Goal: Information Seeking & Learning: Learn about a topic

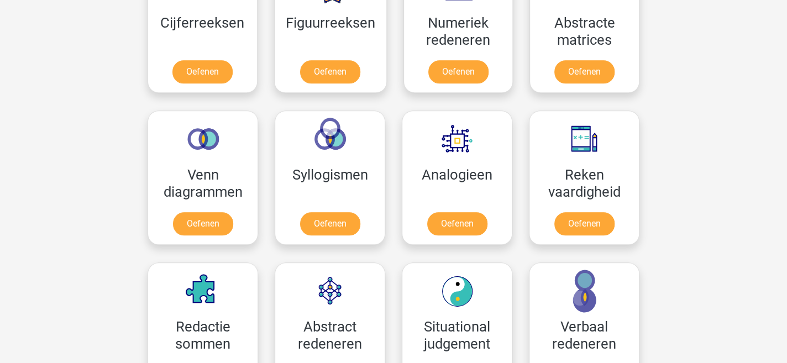
scroll to position [571, 0]
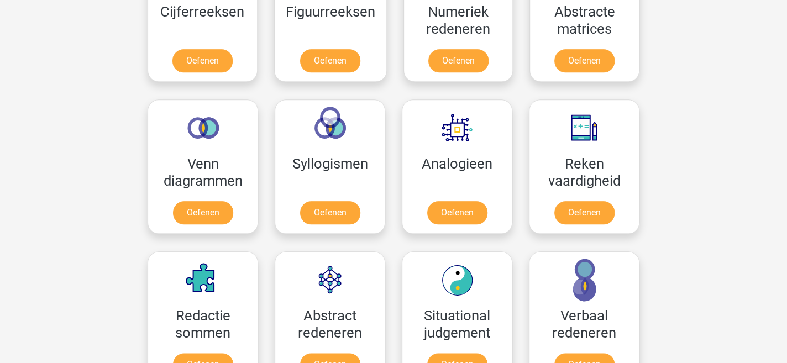
drag, startPoint x: 782, startPoint y: 168, endPoint x: 791, endPoint y: 165, distance: 10.0
click at [786, 165] on html "Registreer Nederlands English" at bounding box center [393, 305] width 787 height 1752
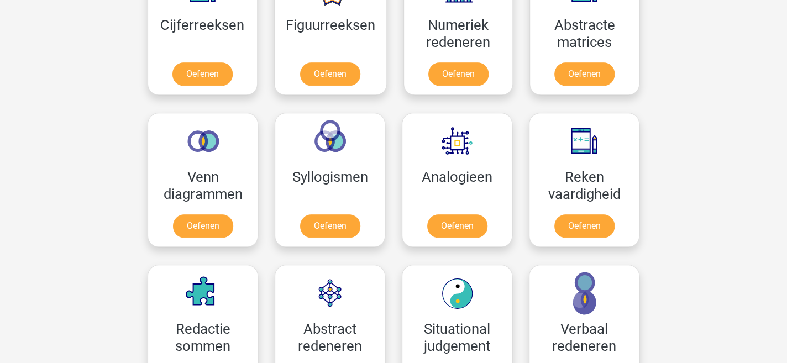
scroll to position [680, 0]
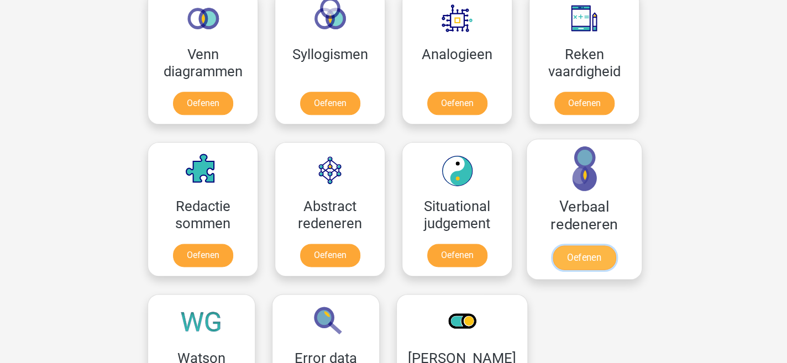
click at [556, 247] on link "Oefenen" at bounding box center [583, 257] width 63 height 24
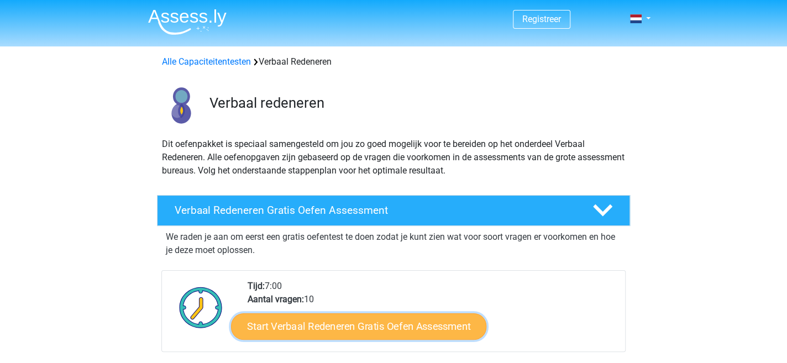
click at [382, 323] on link "Start Verbaal Redeneren Gratis Oefen Assessment" at bounding box center [358, 326] width 255 height 27
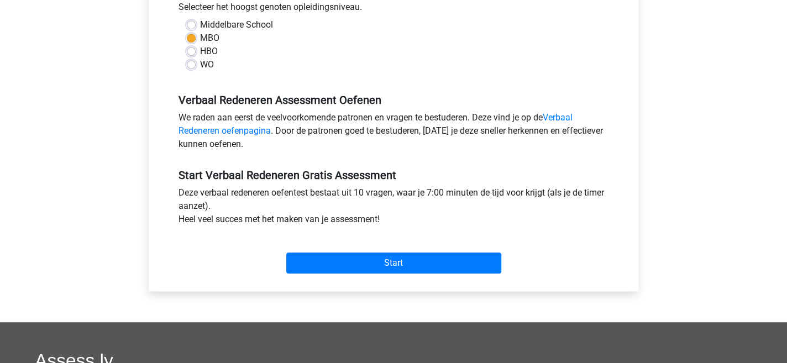
scroll to position [267, 0]
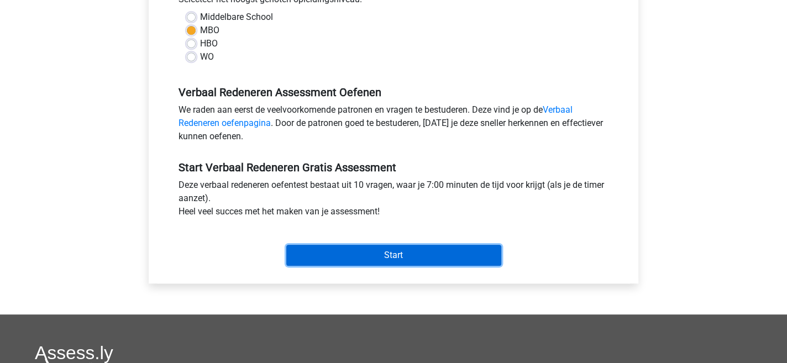
click at [399, 249] on input "Start" at bounding box center [393, 255] width 215 height 21
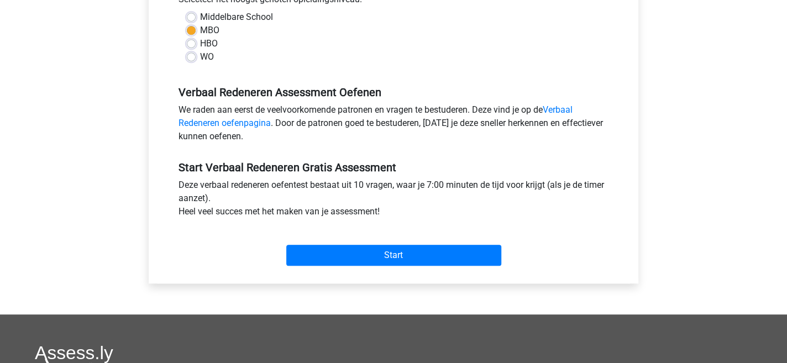
scroll to position [0, 0]
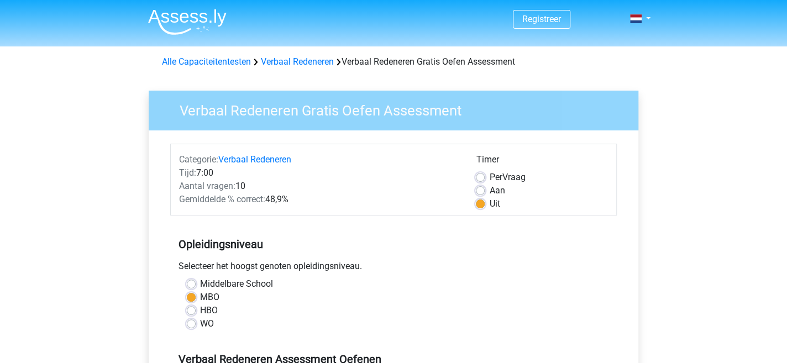
click at [177, 13] on img at bounding box center [187, 22] width 78 height 26
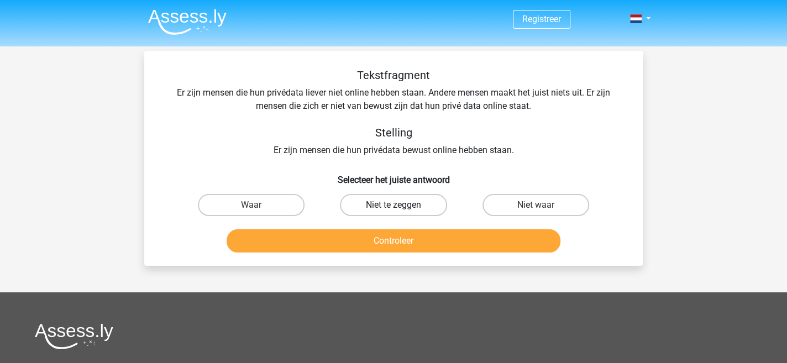
click at [412, 206] on label "Niet te zeggen" at bounding box center [393, 205] width 107 height 22
click at [400, 206] on input "Niet te zeggen" at bounding box center [396, 208] width 7 height 7
radio input "true"
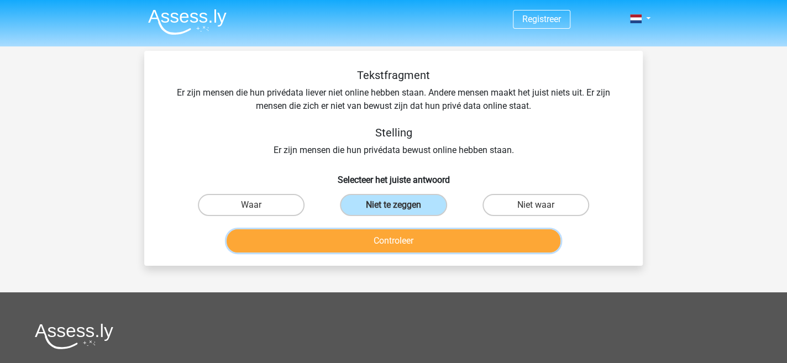
click at [408, 236] on button "Controleer" at bounding box center [393, 240] width 334 height 23
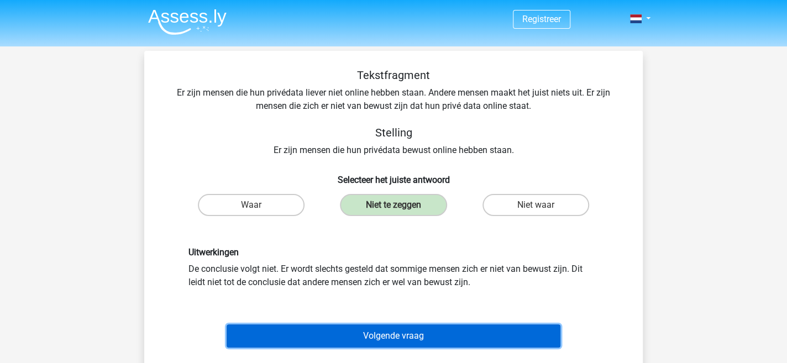
click at [452, 337] on button "Volgende vraag" at bounding box center [393, 335] width 334 height 23
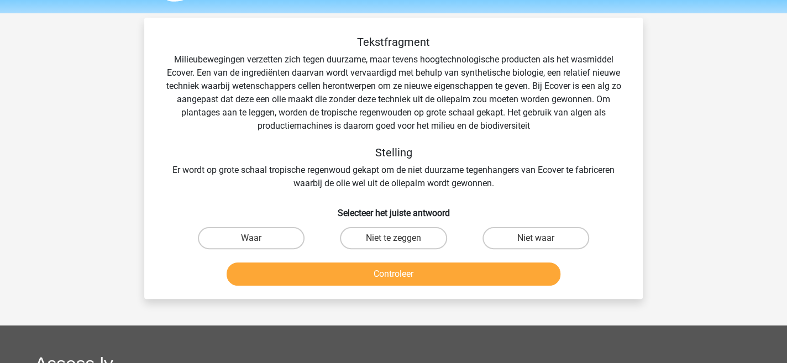
scroll to position [50, 0]
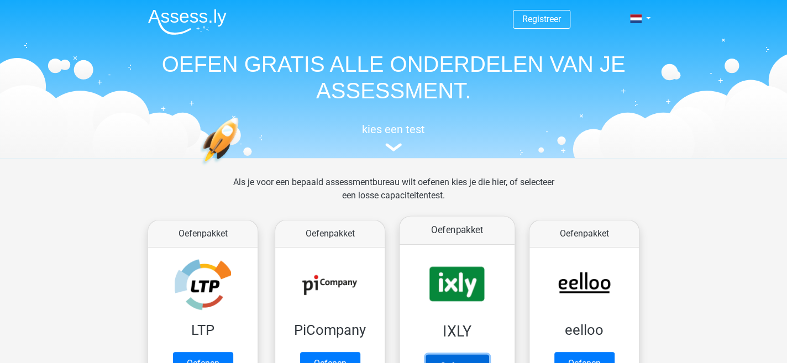
click at [460, 354] on link "Oefenen" at bounding box center [456, 366] width 63 height 24
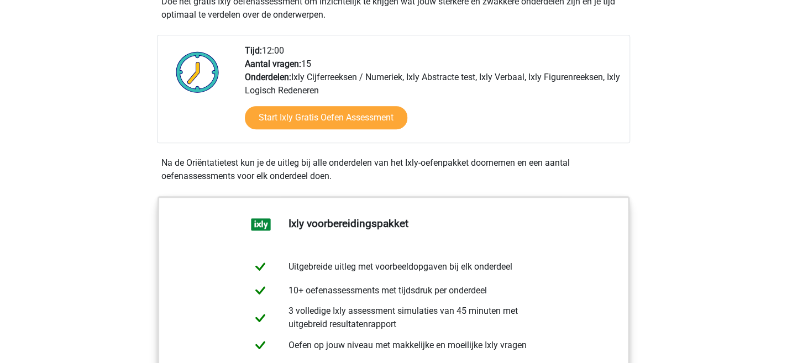
scroll to position [219, 0]
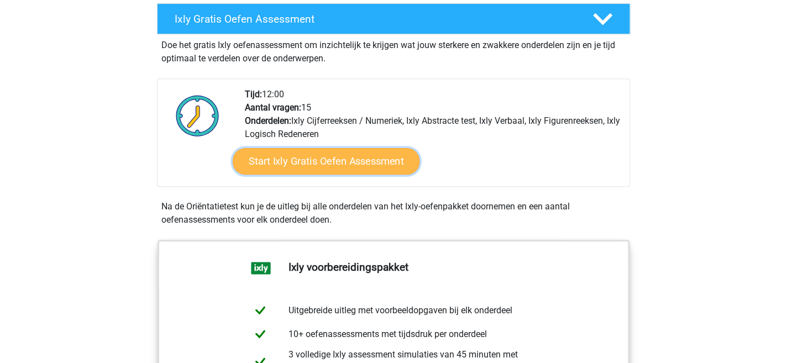
click at [365, 163] on link "Start Ixly Gratis Oefen Assessment" at bounding box center [326, 161] width 187 height 27
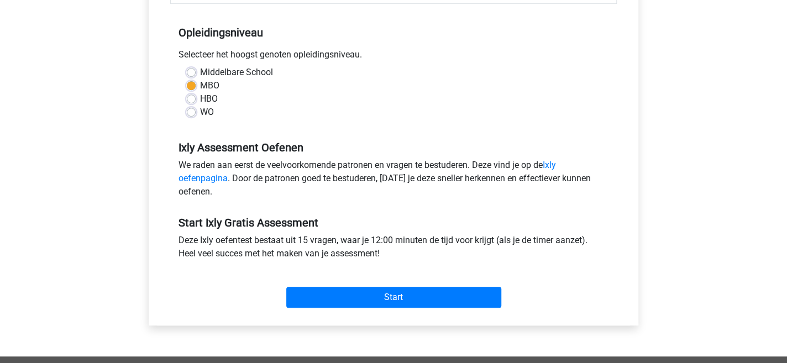
scroll to position [228, 0]
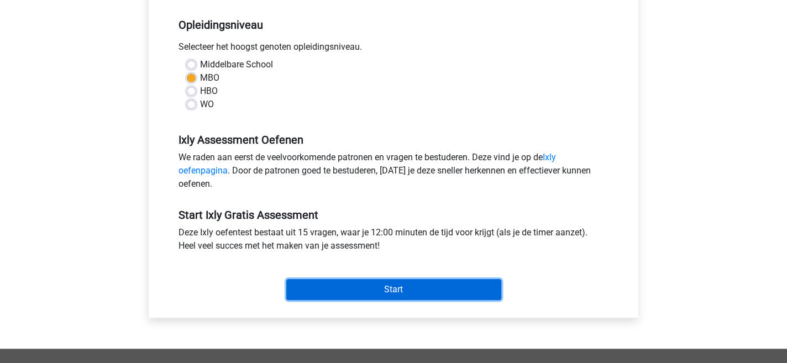
click at [486, 293] on input "Start" at bounding box center [393, 289] width 215 height 21
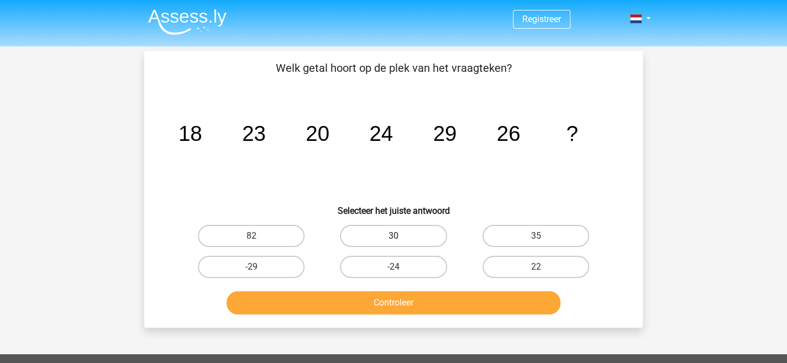
click at [390, 234] on label "30" at bounding box center [393, 236] width 107 height 22
click at [393, 236] on input "30" at bounding box center [396, 239] width 7 height 7
radio input "true"
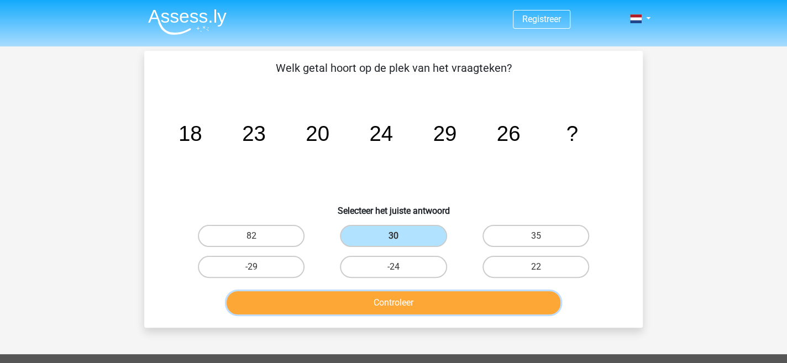
click at [460, 304] on button "Controleer" at bounding box center [393, 302] width 334 height 23
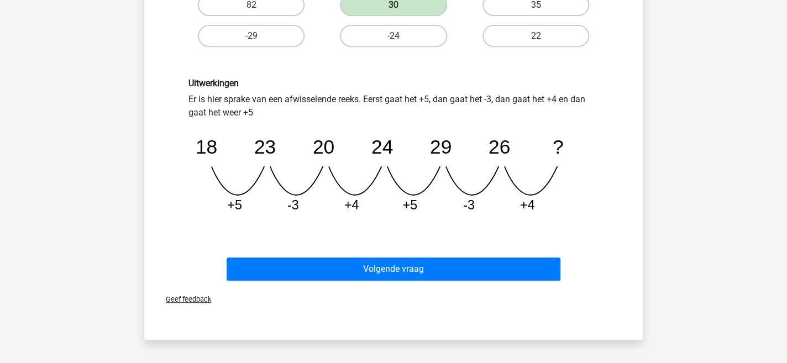
scroll to position [251, 0]
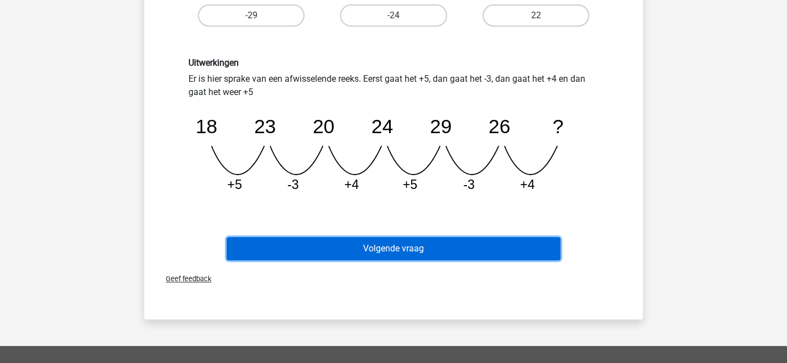
click at [547, 247] on button "Volgende vraag" at bounding box center [393, 248] width 334 height 23
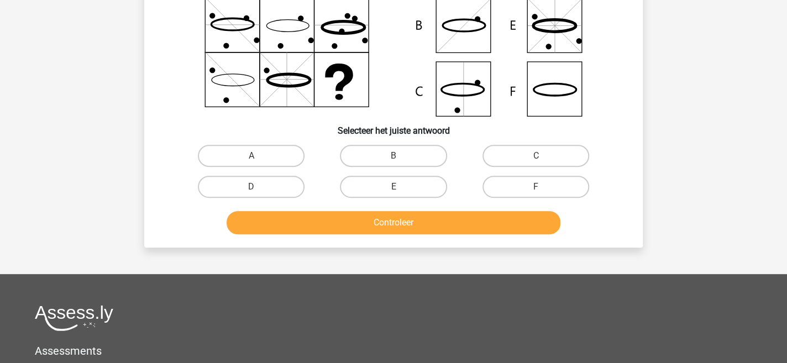
scroll to position [50, 0]
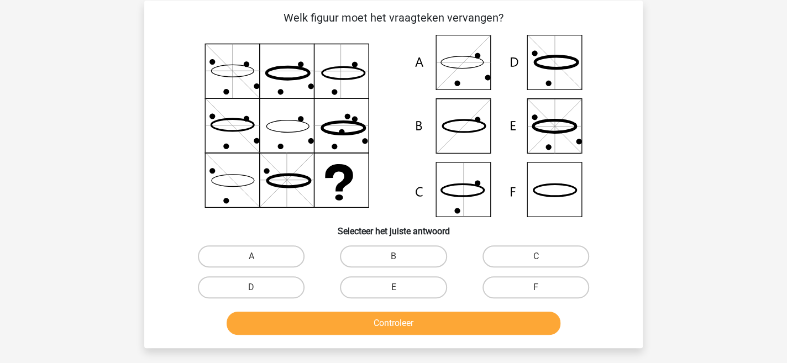
click at [467, 127] on icon at bounding box center [393, 126] width 445 height 182
click at [405, 250] on label "B" at bounding box center [393, 256] width 107 height 22
click at [400, 256] on input "B" at bounding box center [396, 259] width 7 height 7
radio input "true"
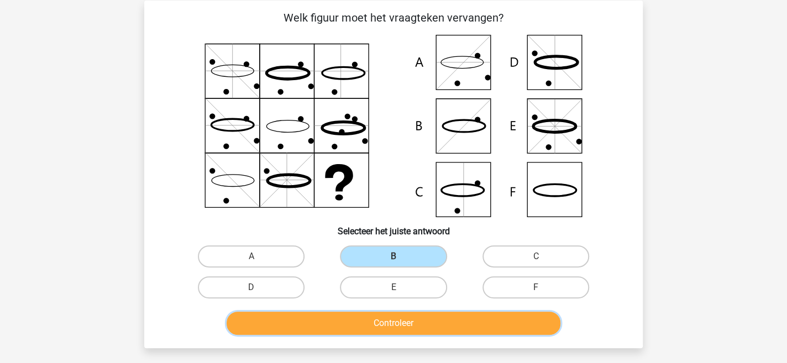
click at [420, 323] on button "Controleer" at bounding box center [393, 323] width 334 height 23
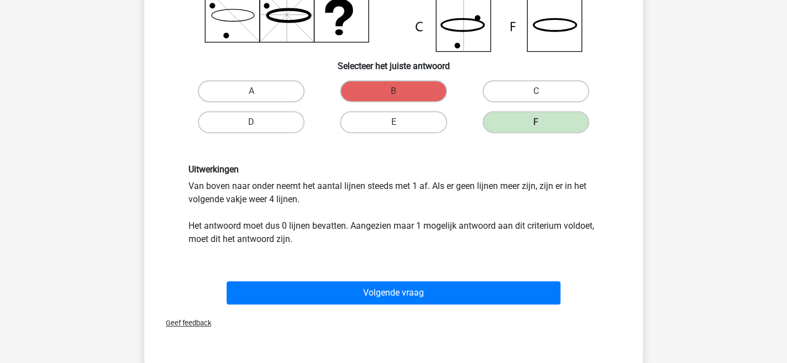
scroll to position [218, 0]
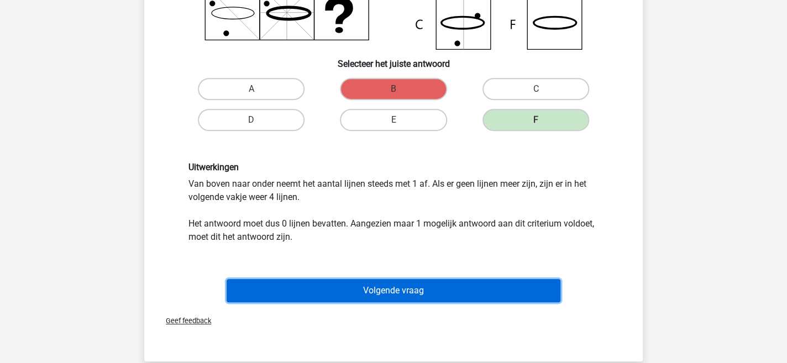
click at [516, 286] on button "Volgende vraag" at bounding box center [393, 290] width 334 height 23
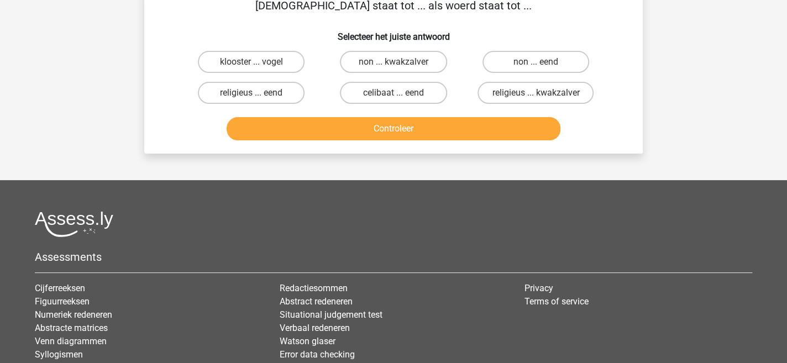
scroll to position [50, 0]
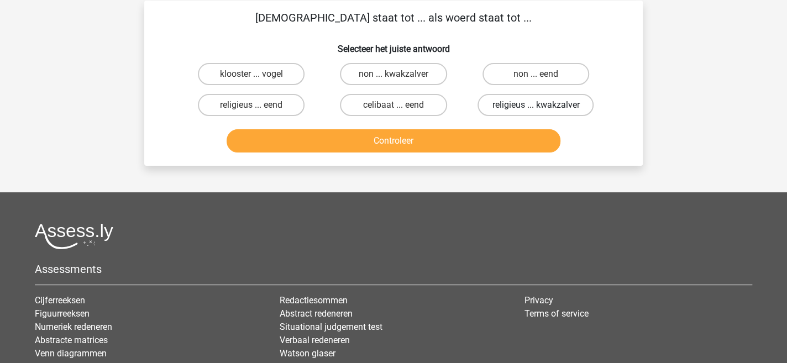
click at [581, 108] on label "religieus ... kwakzalver" at bounding box center [535, 105] width 116 height 22
click at [542, 108] on input "religieus ... kwakzalver" at bounding box center [538, 108] width 7 height 7
radio input "true"
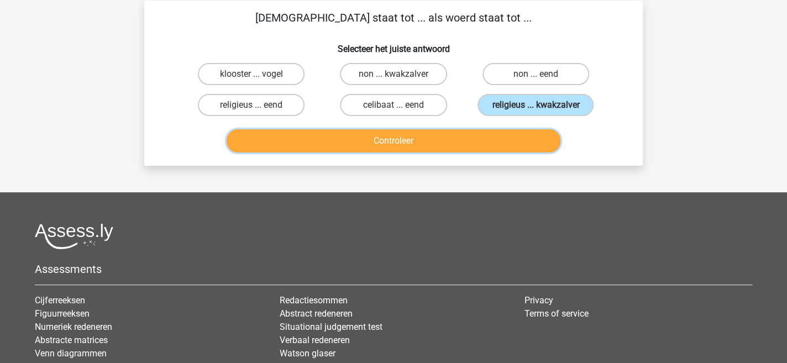
click at [499, 135] on button "Controleer" at bounding box center [393, 140] width 334 height 23
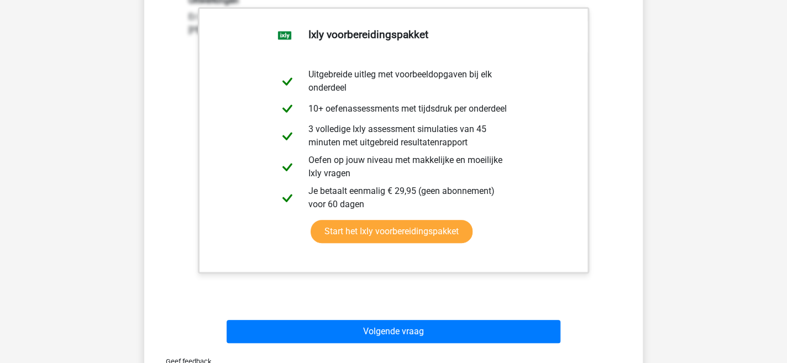
scroll to position [306, 0]
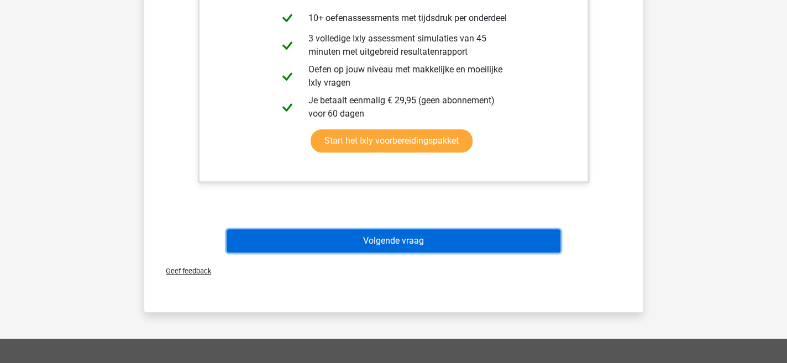
click at [518, 238] on button "Volgende vraag" at bounding box center [393, 240] width 334 height 23
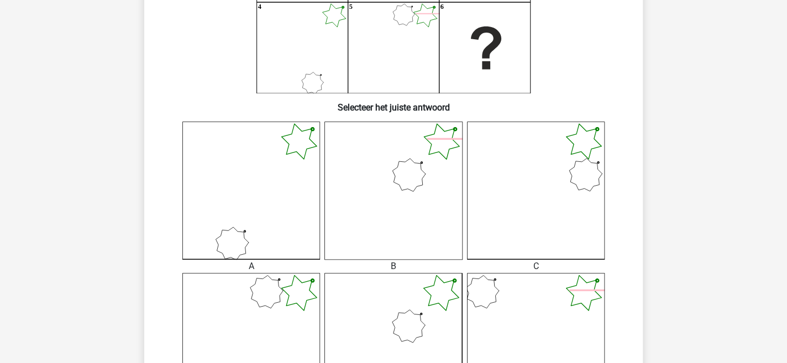
scroll to position [187, 0]
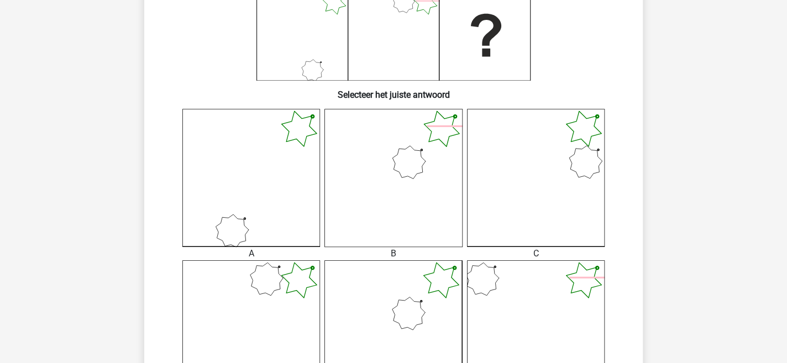
click at [291, 274] on icon at bounding box center [251, 329] width 138 height 138
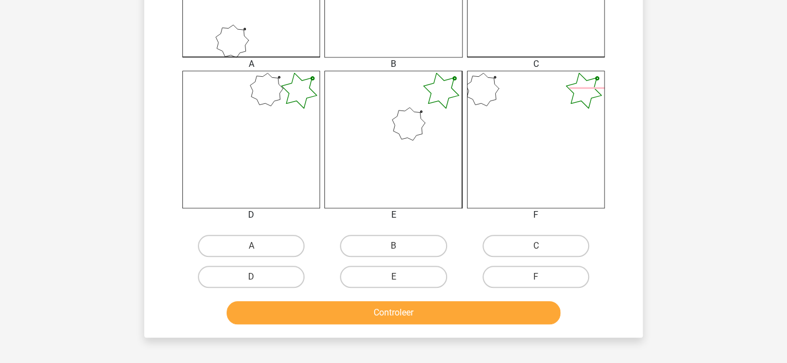
scroll to position [391, 0]
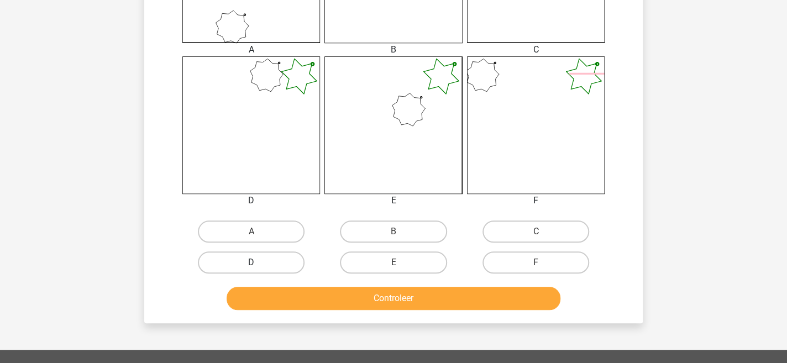
click at [275, 255] on label "D" at bounding box center [251, 262] width 107 height 22
click at [259, 262] on input "D" at bounding box center [254, 265] width 7 height 7
radio input "true"
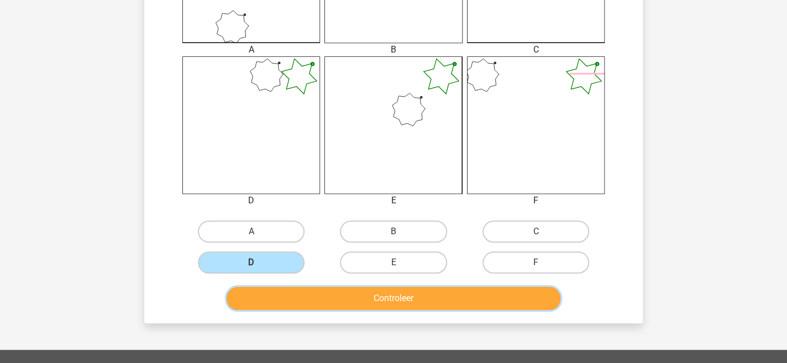
click at [421, 291] on button "Controleer" at bounding box center [393, 298] width 334 height 23
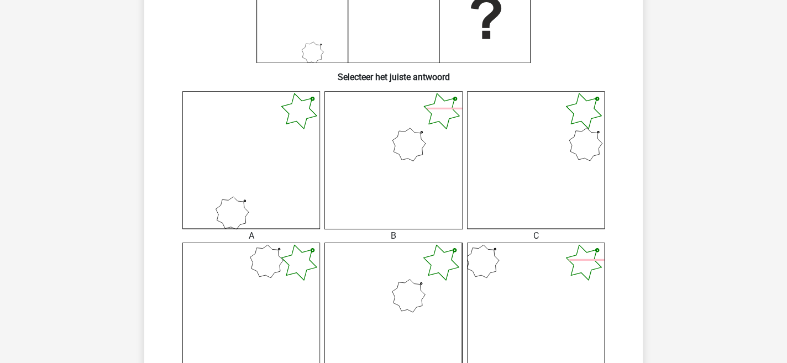
scroll to position [201, 0]
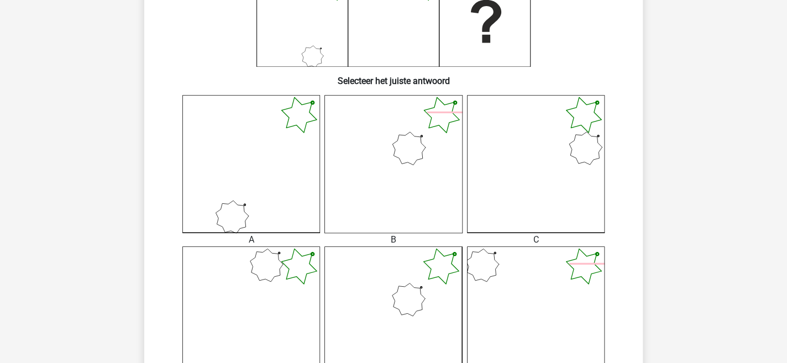
drag, startPoint x: 785, startPoint y: 135, endPoint x: 793, endPoint y: 118, distance: 18.8
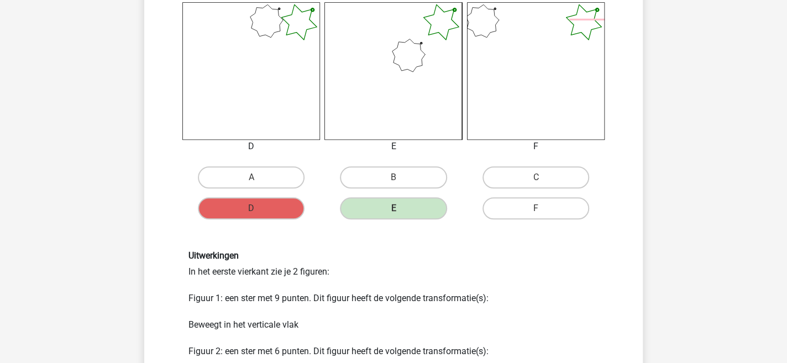
scroll to position [524, 0]
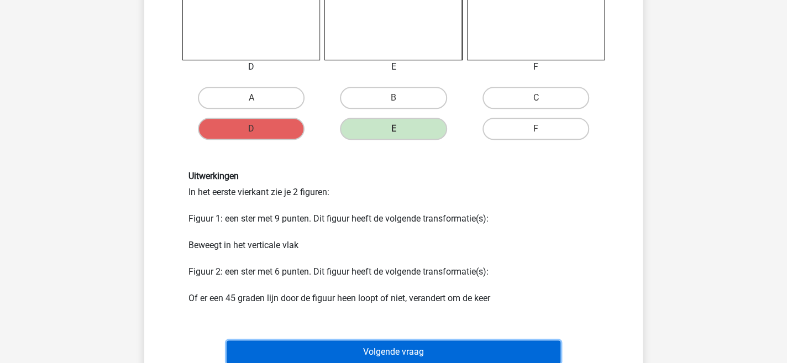
click at [456, 349] on button "Volgende vraag" at bounding box center [393, 351] width 334 height 23
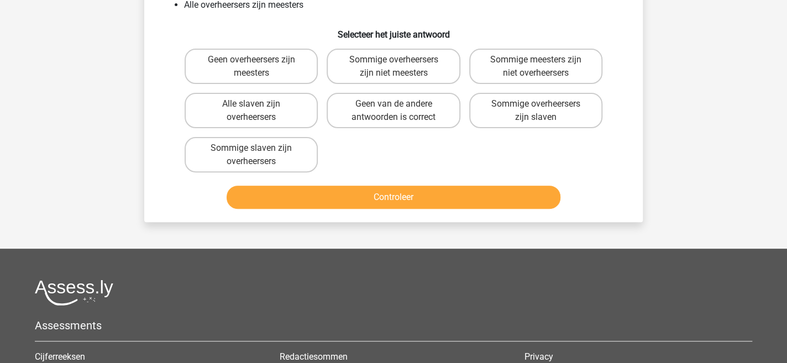
scroll to position [50, 0]
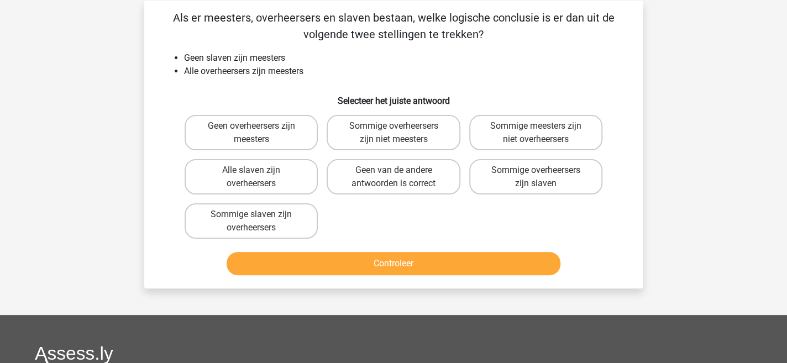
click at [399, 172] on input "Geen van de andere antwoorden is correct" at bounding box center [396, 173] width 7 height 7
radio input "true"
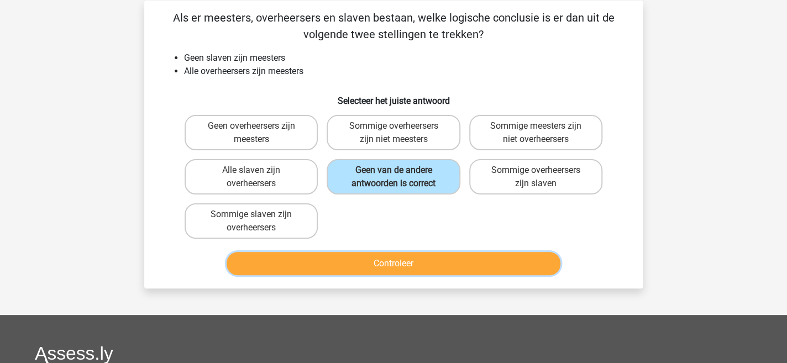
click at [414, 260] on button "Controleer" at bounding box center [393, 263] width 334 height 23
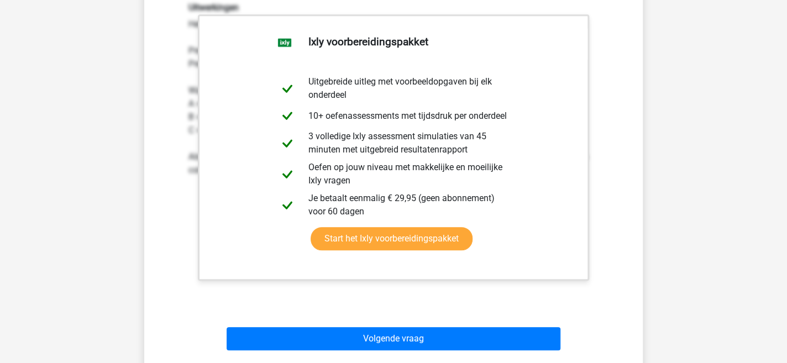
scroll to position [333, 0]
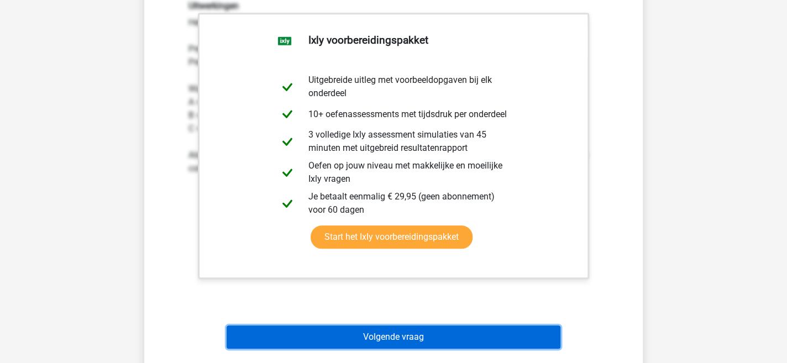
click at [518, 333] on button "Volgende vraag" at bounding box center [393, 336] width 334 height 23
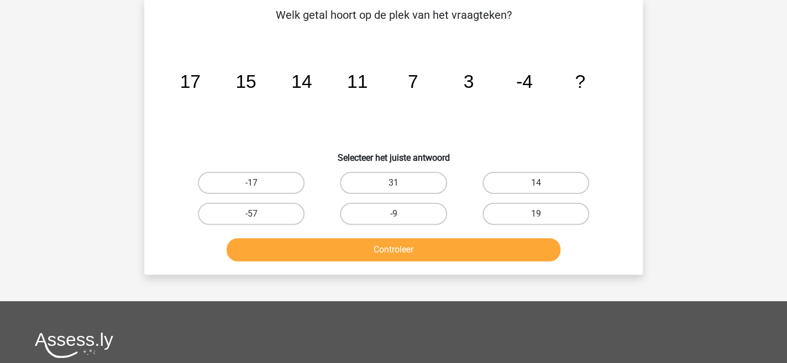
scroll to position [50, 0]
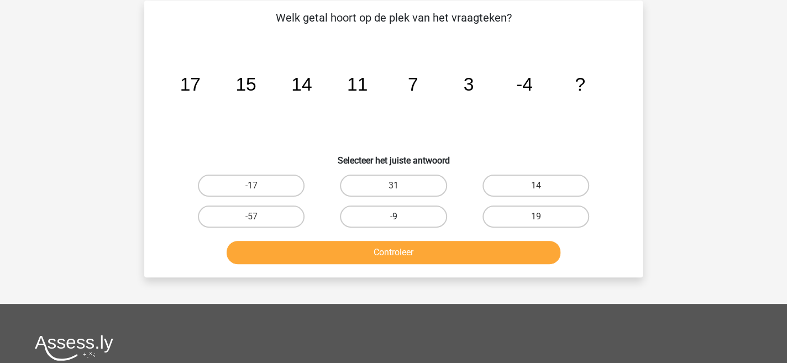
click at [363, 210] on label "-9" at bounding box center [393, 216] width 107 height 22
click at [393, 217] on input "-9" at bounding box center [396, 220] width 7 height 7
radio input "true"
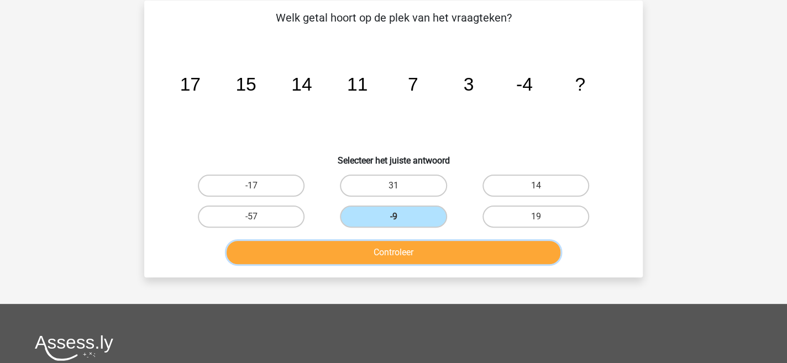
click at [447, 251] on button "Controleer" at bounding box center [393, 252] width 334 height 23
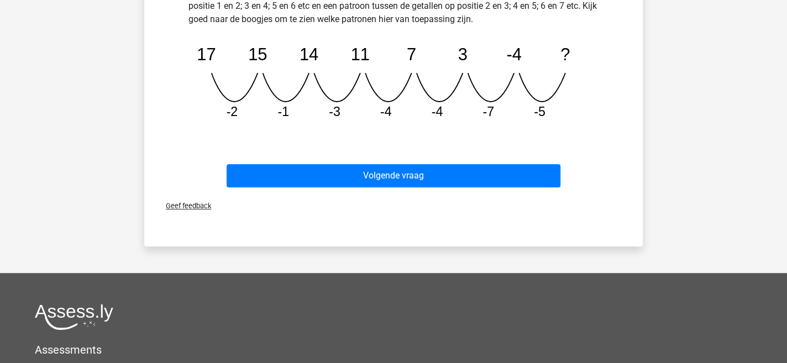
scroll to position [391, 0]
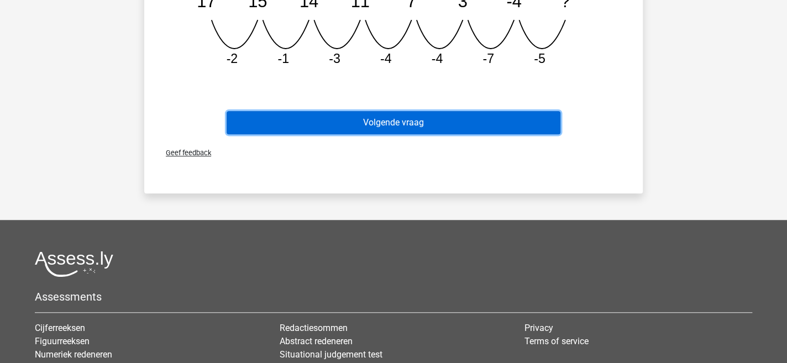
click at [500, 120] on button "Volgende vraag" at bounding box center [393, 122] width 334 height 23
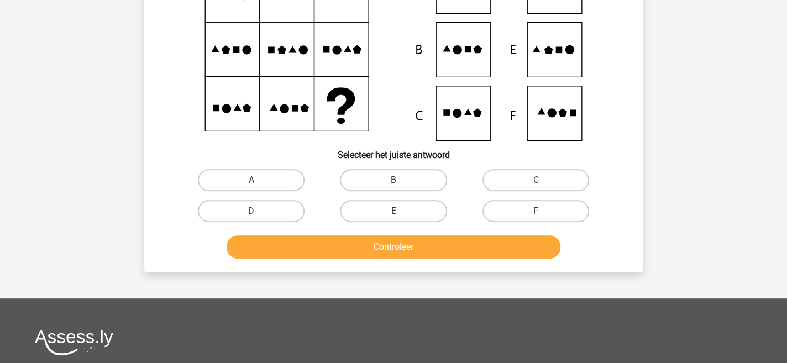
scroll to position [50, 0]
